Goal: Communication & Community: Ask a question

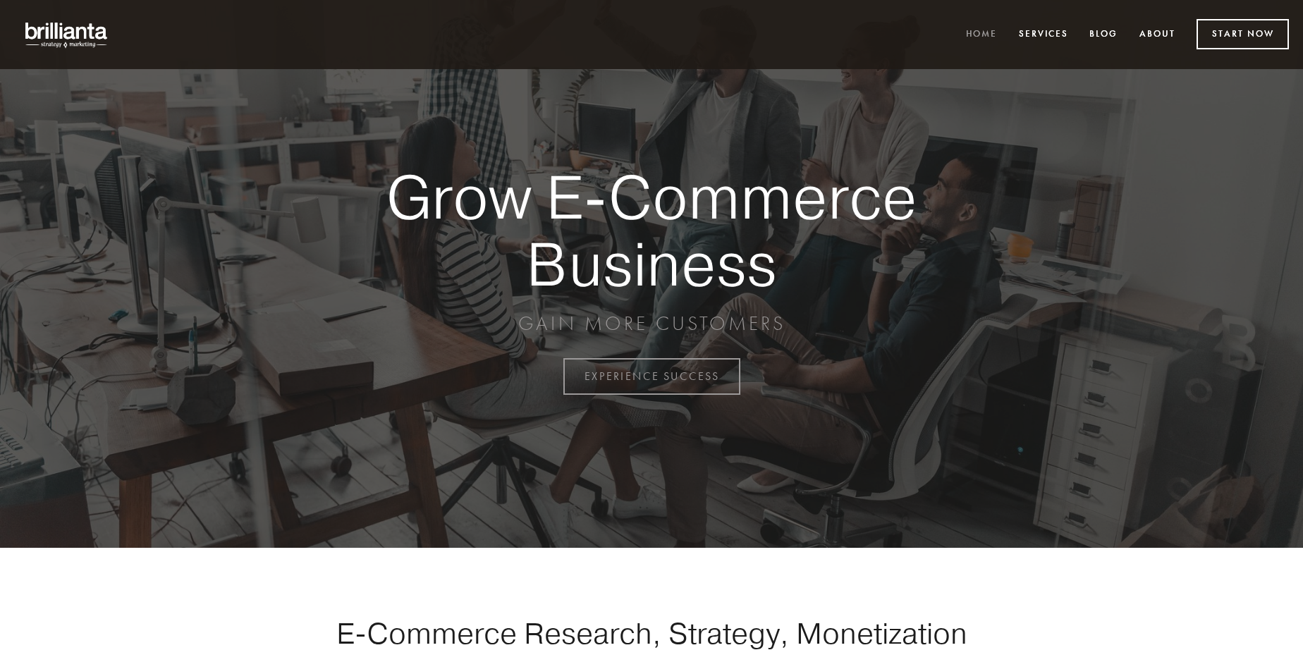
scroll to position [3695, 0]
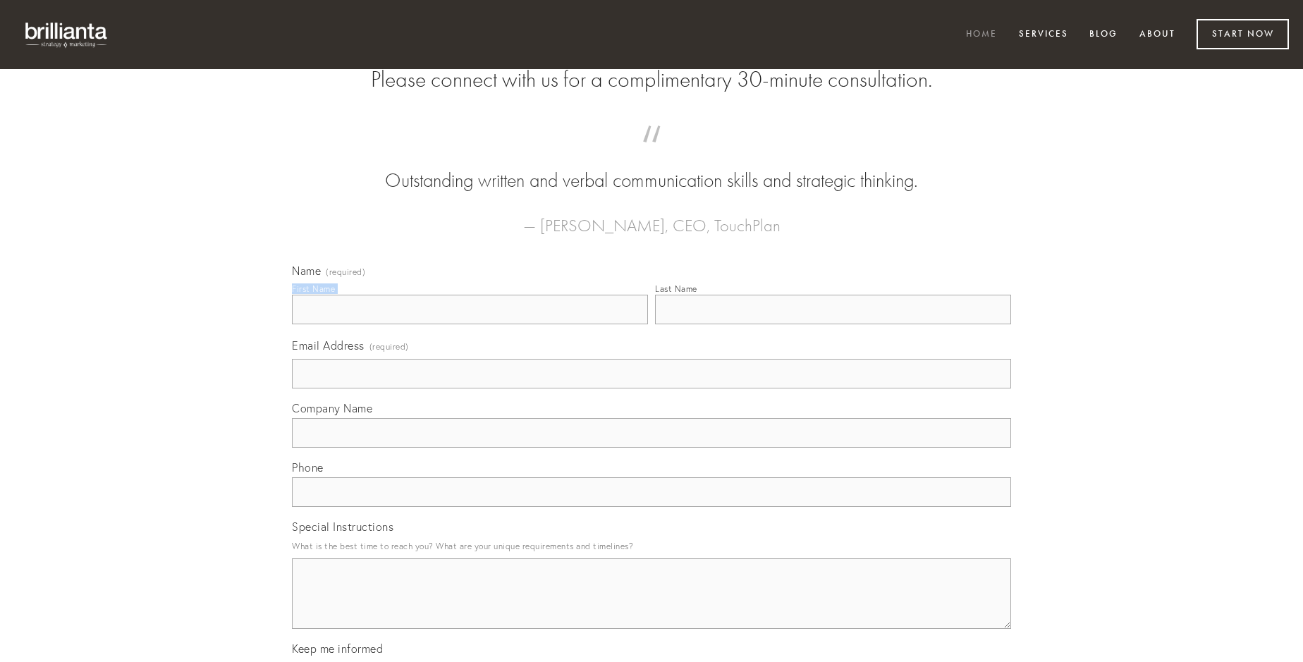
type input "[PERSON_NAME]"
click at [832, 324] on input "Last Name" at bounding box center [833, 310] width 356 height 30
type input "[PERSON_NAME]"
click at [651, 388] on input "Email Address (required)" at bounding box center [651, 374] width 719 height 30
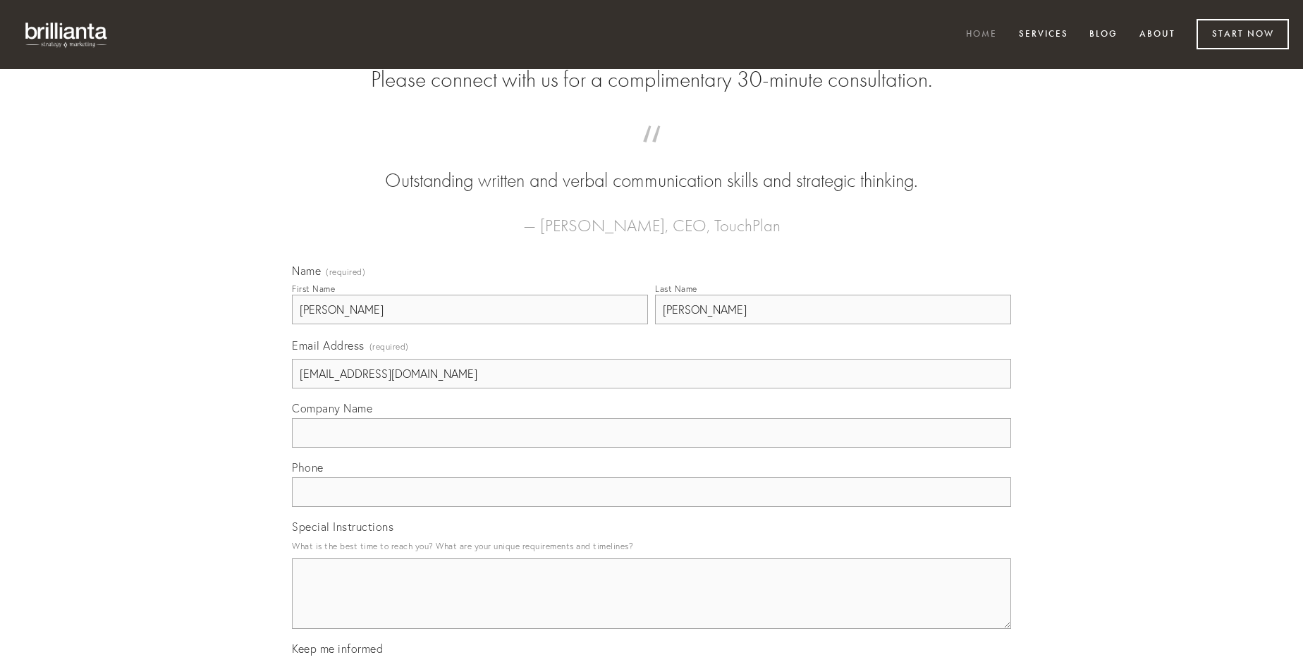
type input "[EMAIL_ADDRESS][DOMAIN_NAME]"
click at [651, 448] on input "Company Name" at bounding box center [651, 433] width 719 height 30
type input "subvenio"
click at [651, 507] on input "text" at bounding box center [651, 492] width 719 height 30
click at [651, 606] on textarea "Special Instructions" at bounding box center [651, 593] width 719 height 70
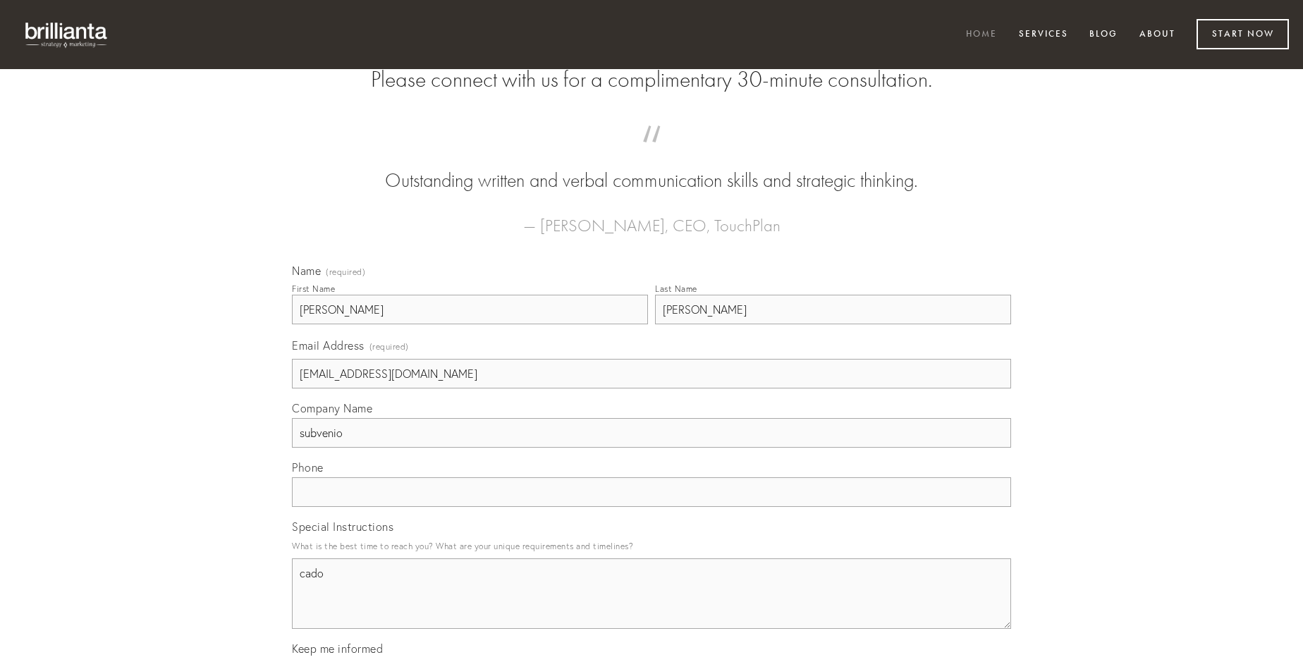
type textarea "cado"
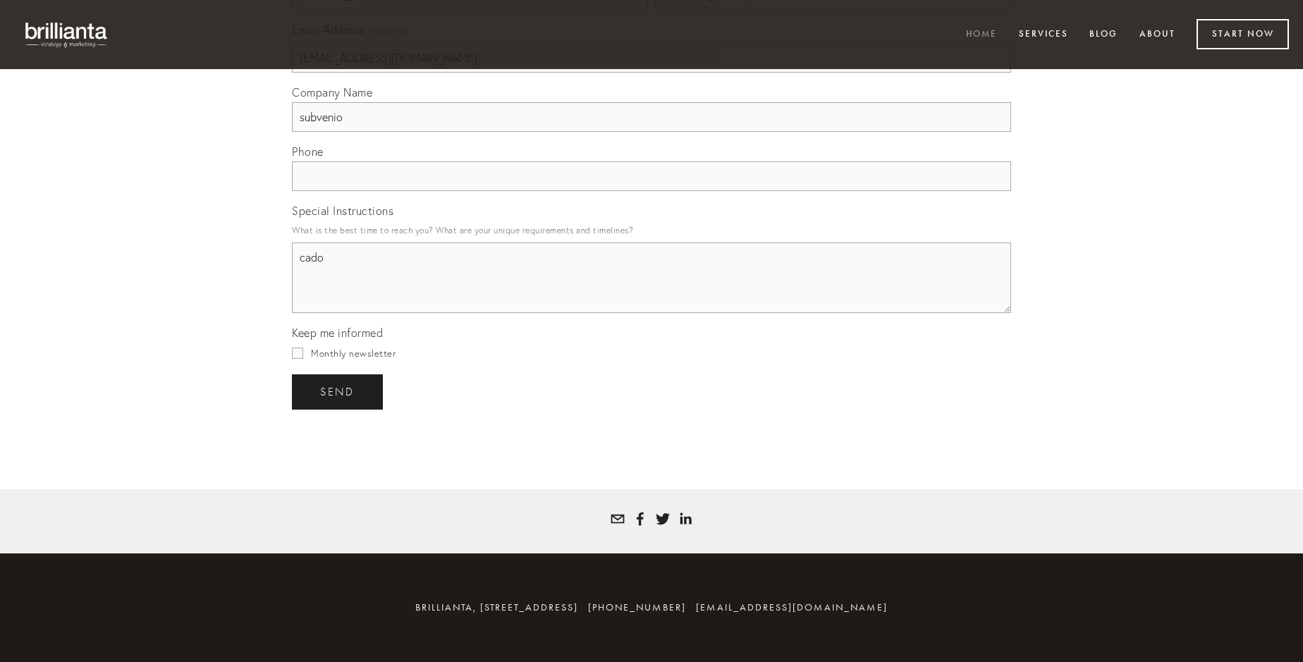
click at [338, 391] on span "send" at bounding box center [337, 392] width 35 height 13
